Goal: Task Accomplishment & Management: Manage account settings

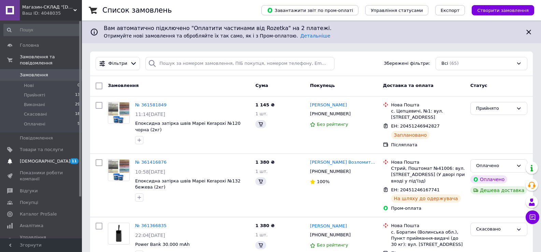
click at [26, 158] on span "[DEMOGRAPHIC_DATA]" at bounding box center [45, 161] width 51 height 6
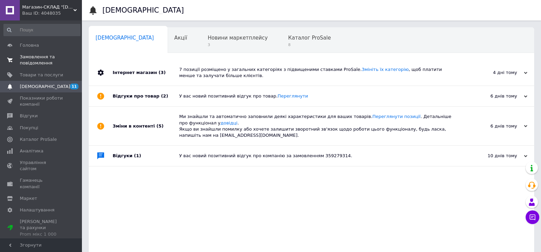
click at [26, 58] on span "Замовлення та повідомлення" at bounding box center [41, 60] width 43 height 12
